Goal: Task Accomplishment & Management: Manage account settings

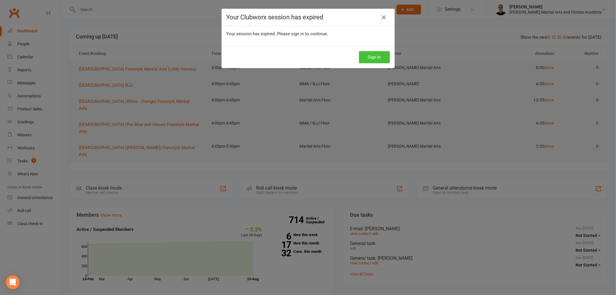
click at [377, 57] on button "Sign In" at bounding box center [374, 57] width 31 height 12
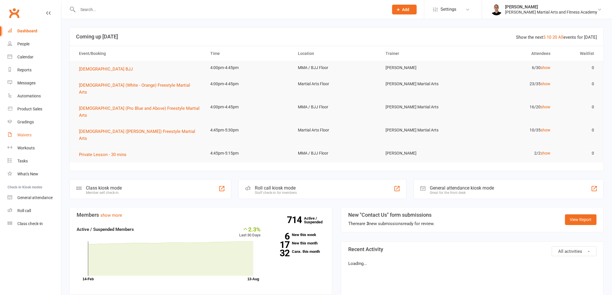
click at [39, 132] on link "Waivers" at bounding box center [34, 135] width 53 height 13
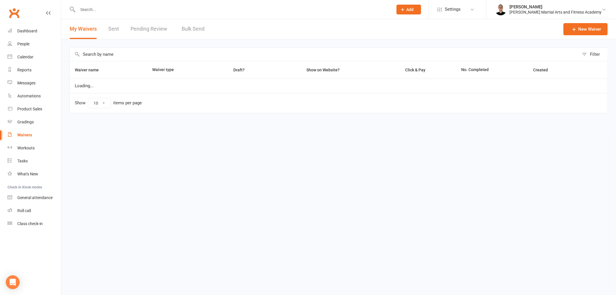
select select "25"
click at [151, 33] on link "Pending Review 0" at bounding box center [152, 29] width 42 height 20
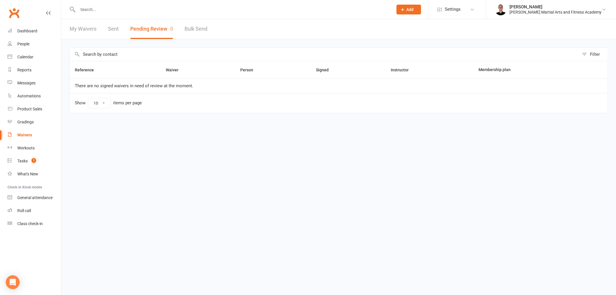
click at [123, 34] on div "My Waivers Sent Pending Review 0 Bulk Send" at bounding box center [138, 29] width 155 height 20
click at [119, 31] on div "My Waivers Sent Pending Review 0 Bulk Send" at bounding box center [138, 29] width 155 height 20
click at [112, 30] on link "Sent" at bounding box center [113, 29] width 11 height 20
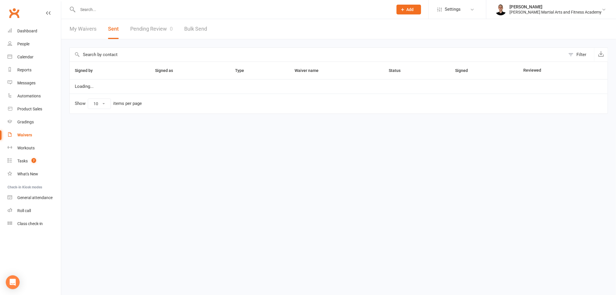
select select "25"
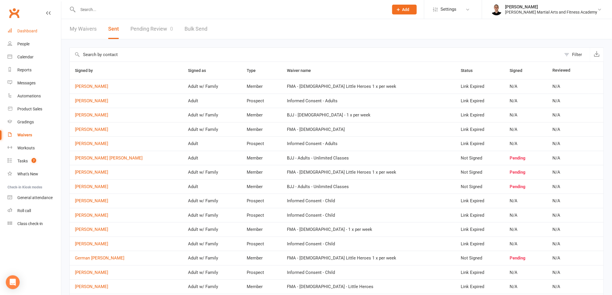
click at [37, 30] on link "Dashboard" at bounding box center [34, 31] width 53 height 13
